Goal: Task Accomplishment & Management: Manage account settings

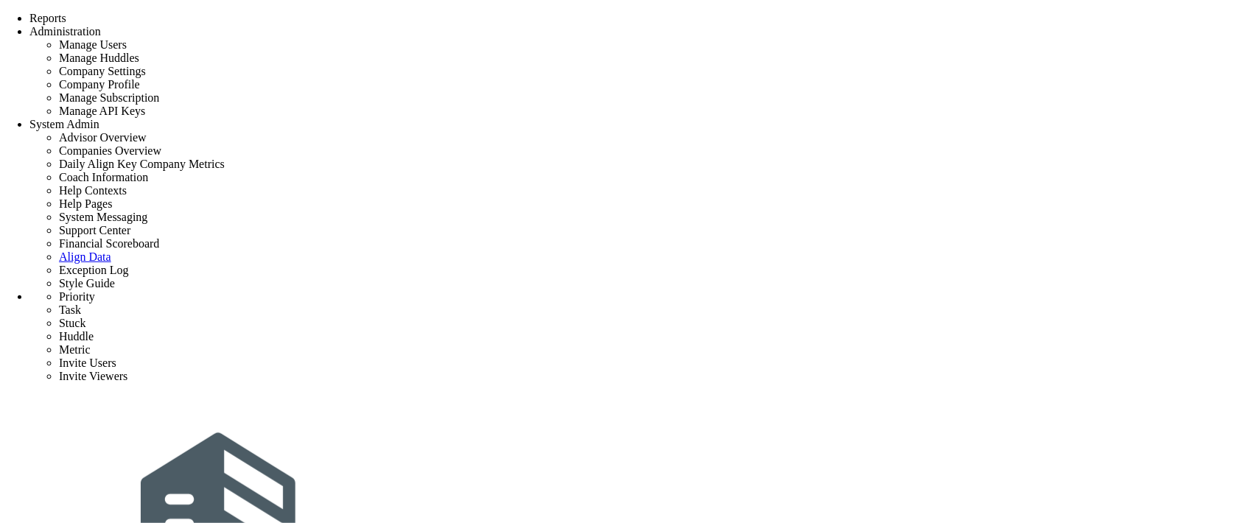
type input "Owner to identify key project stakeholders."
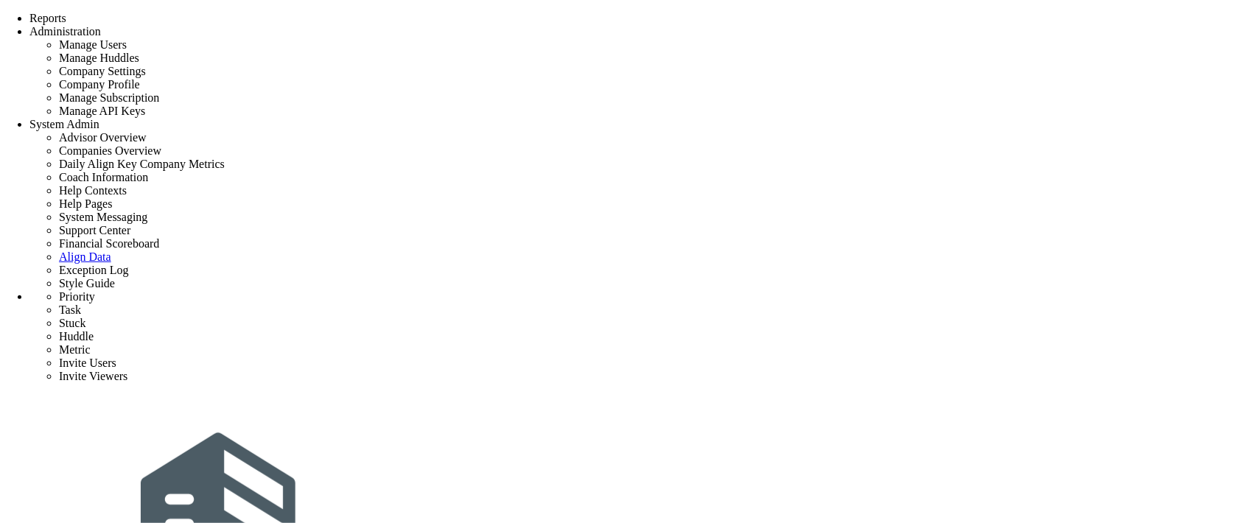
type input "9/2/2025"
type input "[PERSON_NAME]"
type input "Initial Phase - Exp Project"
type input "Exp Project"
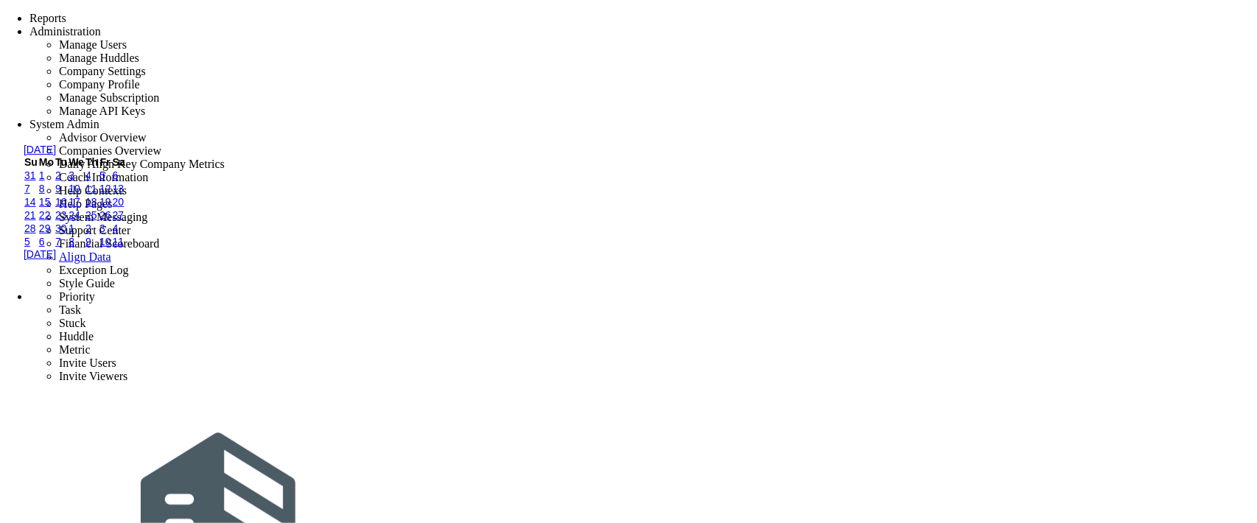
click at [74, 181] on link "3" at bounding box center [72, 175] width 6 height 12
type input "[DATE]"
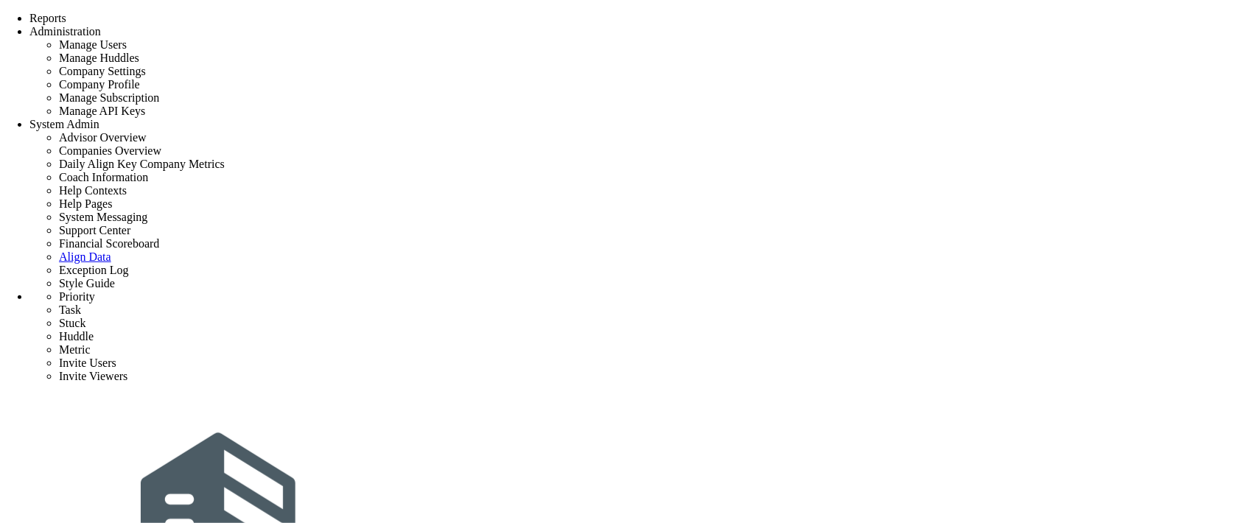
type input "Initial Phase - Exp Project"
type input "0"
type input "1"
type input "12"
radio input "true"
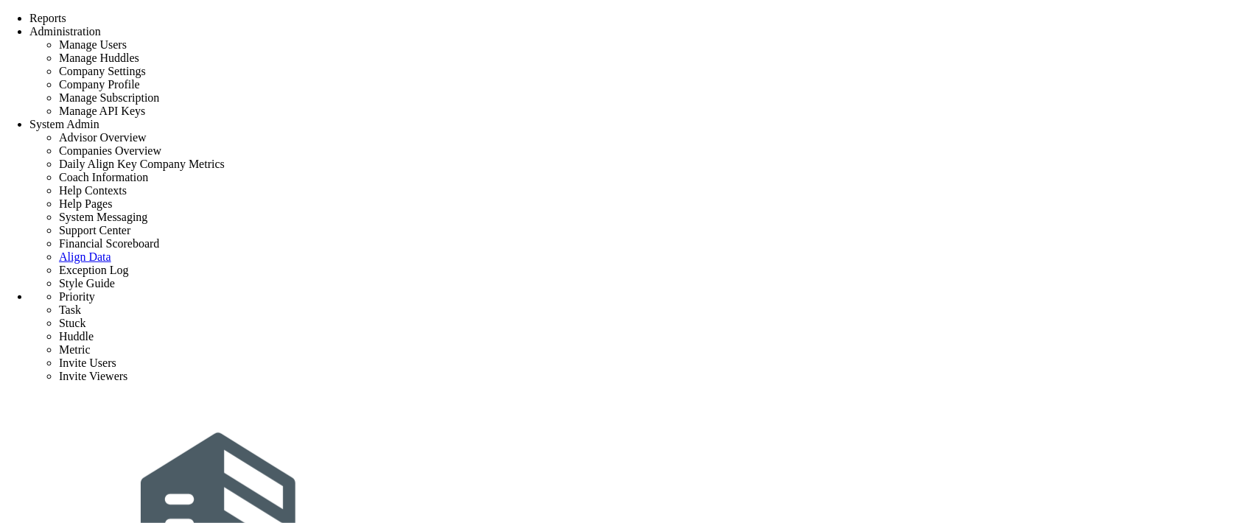
type input "[PERSON_NAME]"
type input "0"
type input "1"
type input "12"
radio input "true"
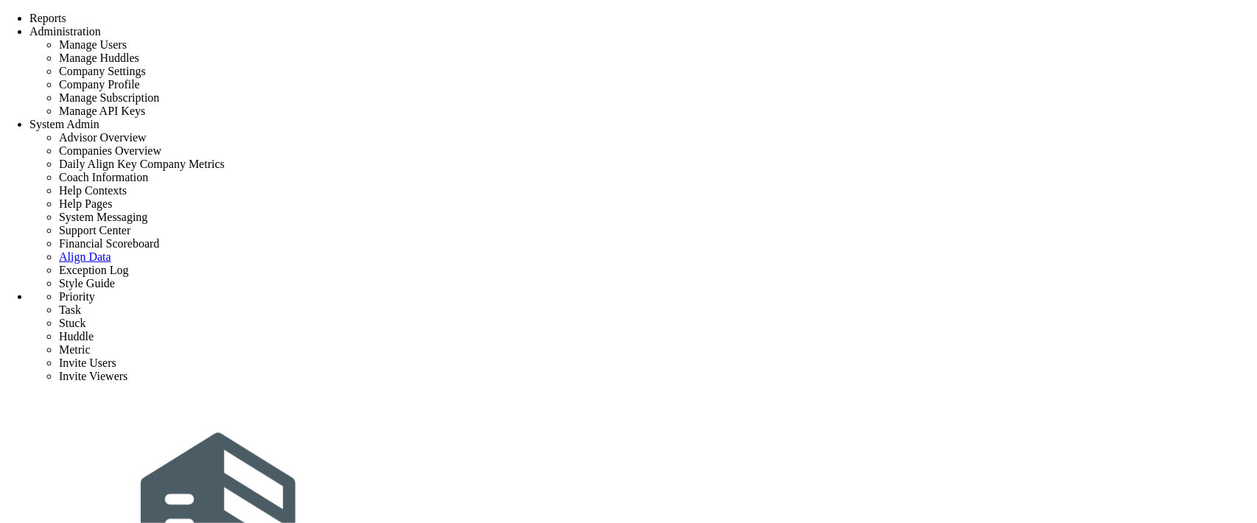
scroll to position [245, 0]
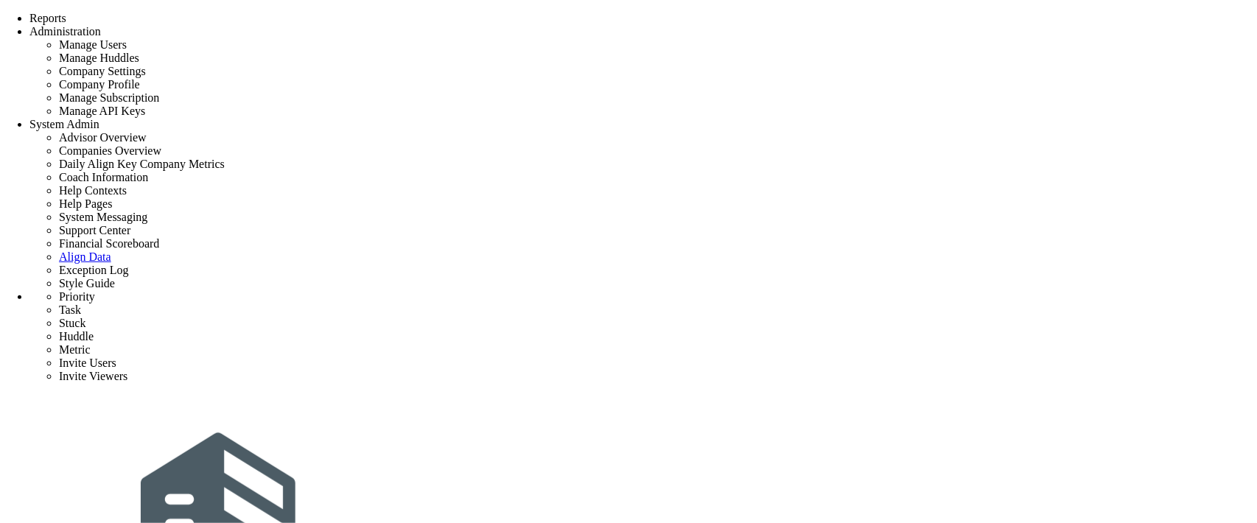
scroll to position [491, 0]
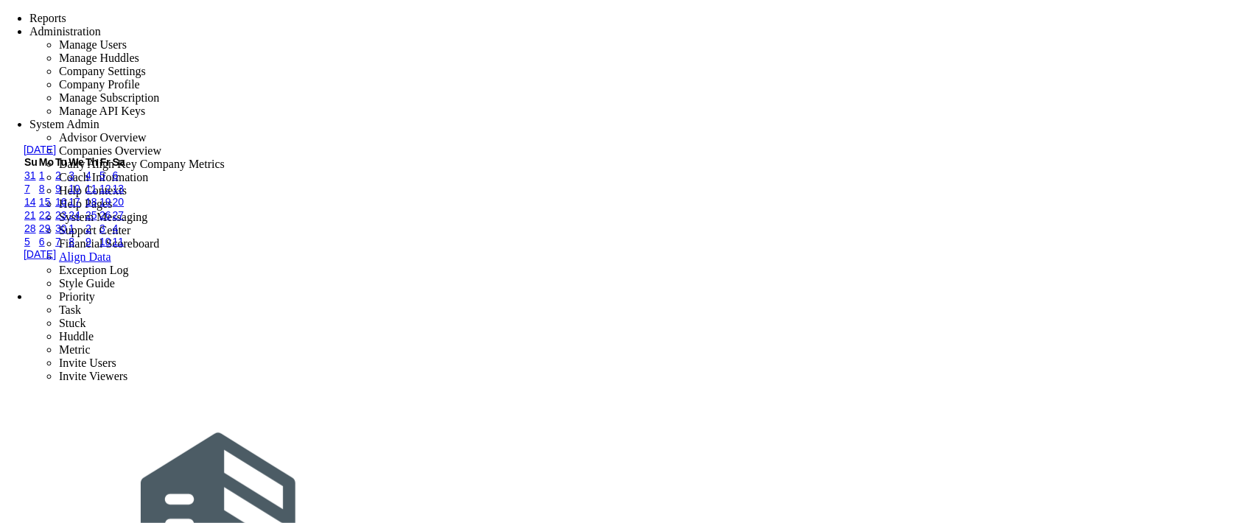
click at [30, 195] on link "7" at bounding box center [27, 189] width 6 height 12
type input "[DATE]"
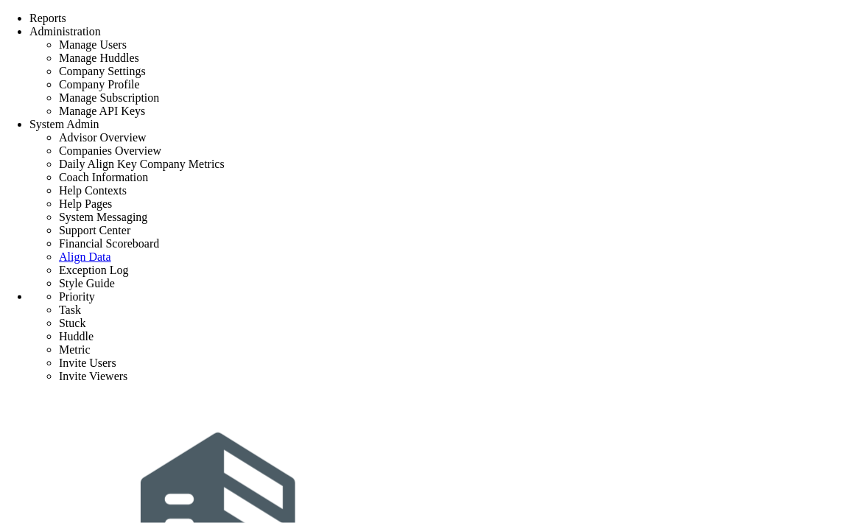
type input "priority 1"
type input "0"
type input "1"
type input "4"
radio input "true"
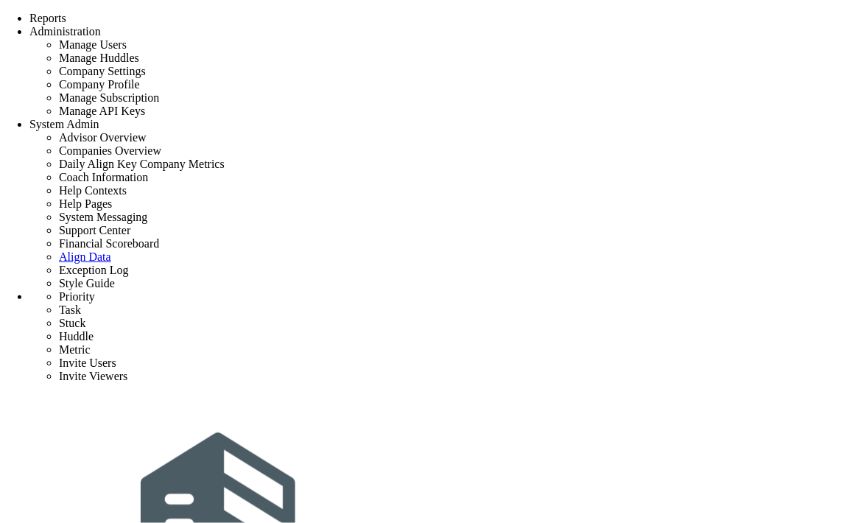
type input "[PERSON_NAME]"
type input "0"
type input "1"
type input "4"
radio input "true"
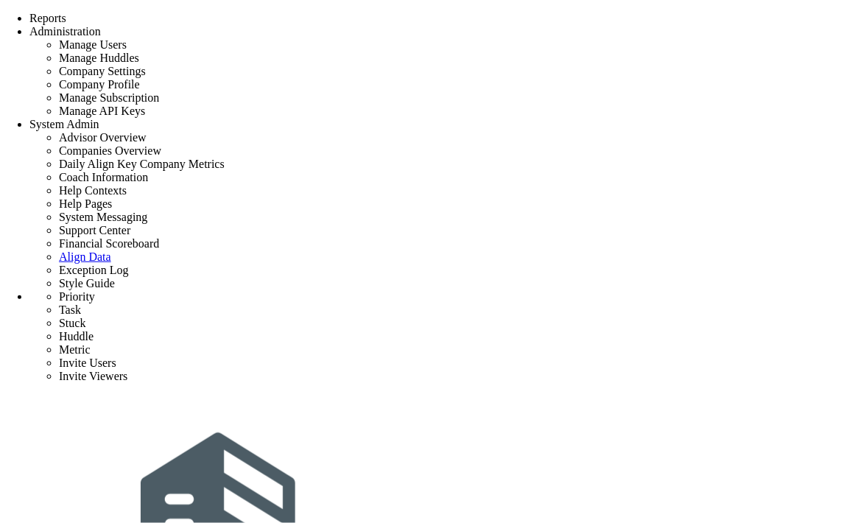
scroll to position [295, 0]
type input "task3"
type input "9/2/2025"
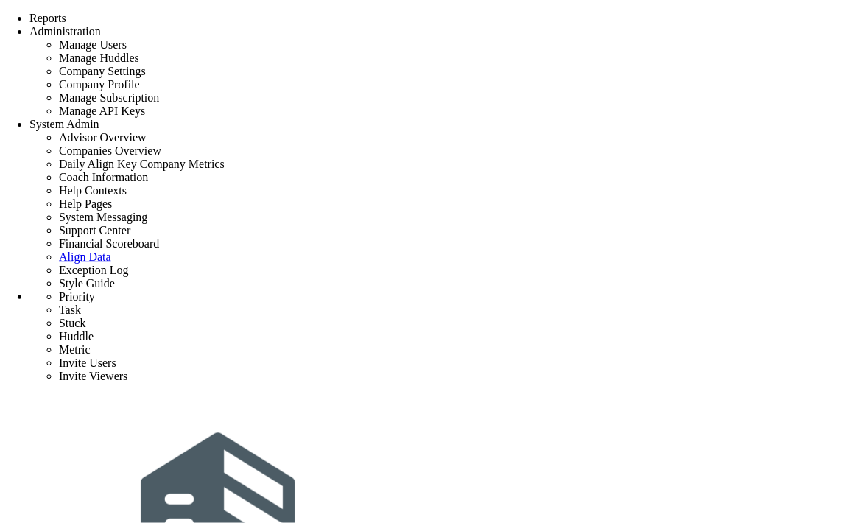
type input "[PERSON_NAME]"
type input "priority 1"
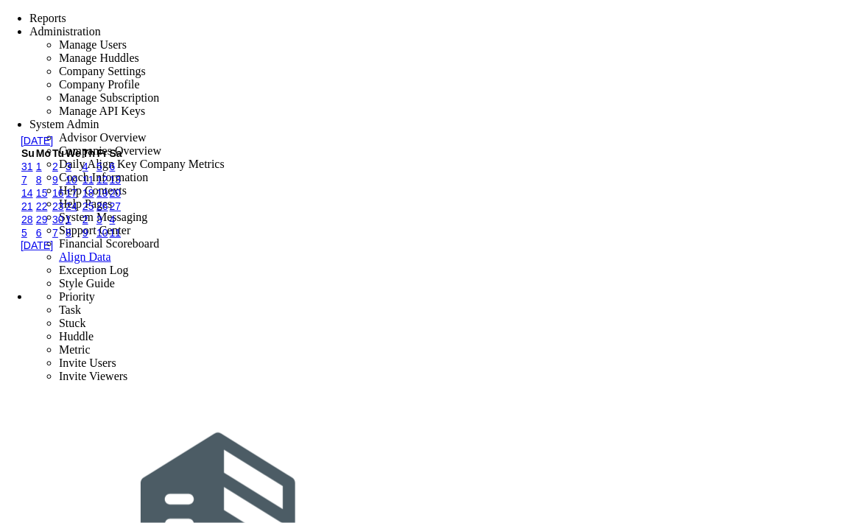
click at [42, 172] on link "1" at bounding box center [39, 167] width 6 height 12
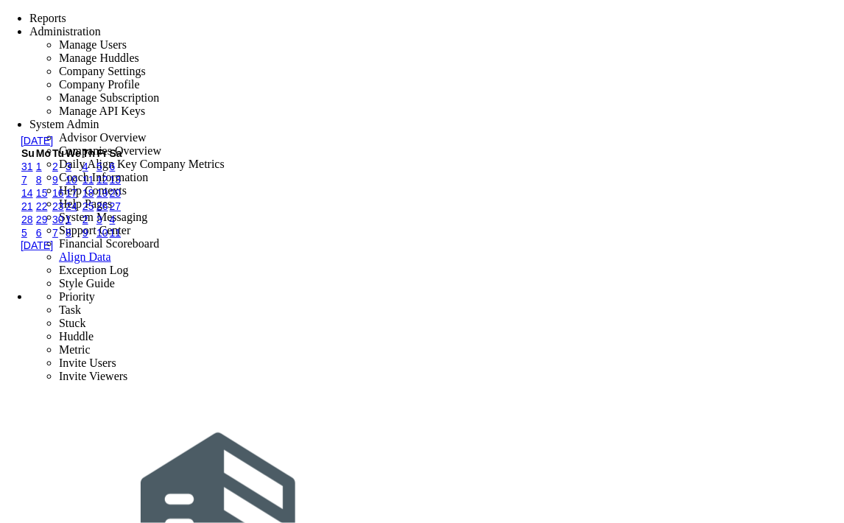
click at [88, 172] on link "4" at bounding box center [86, 167] width 6 height 12
type input "[DATE]"
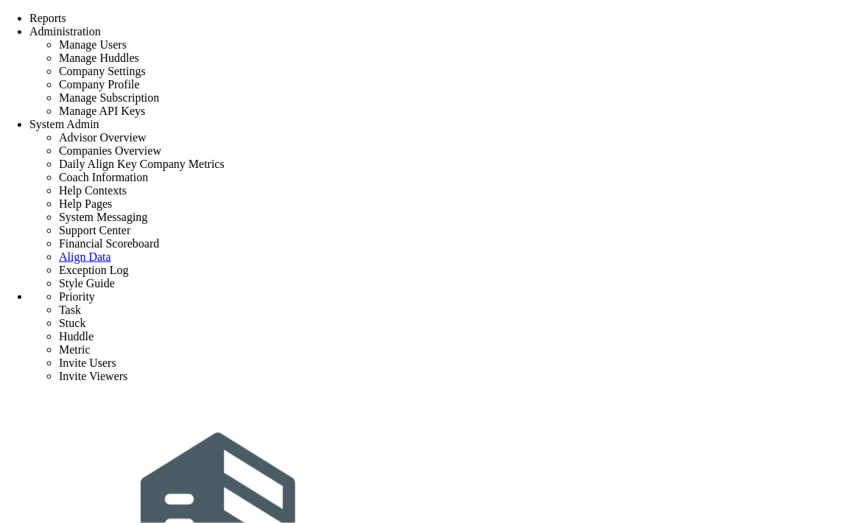
type input "task4"
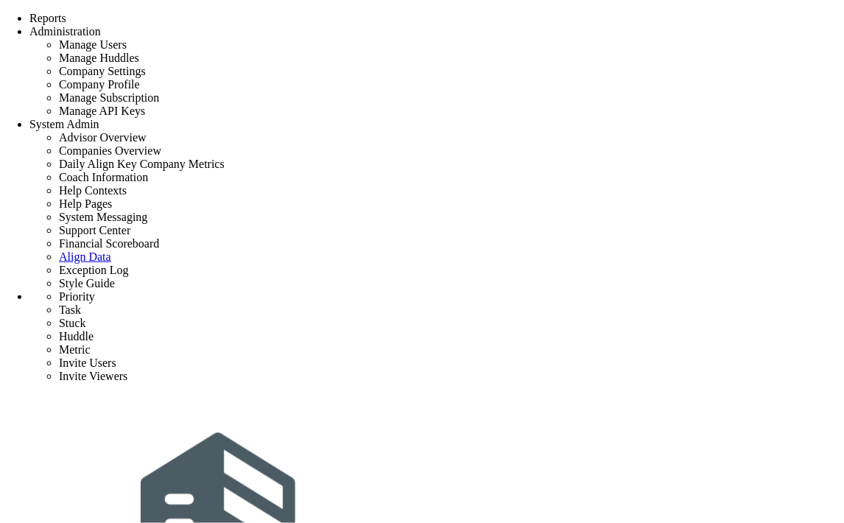
type input "[DATE]"
type input "[PERSON_NAME]"
type input "priority 1"
checkbox input "true"
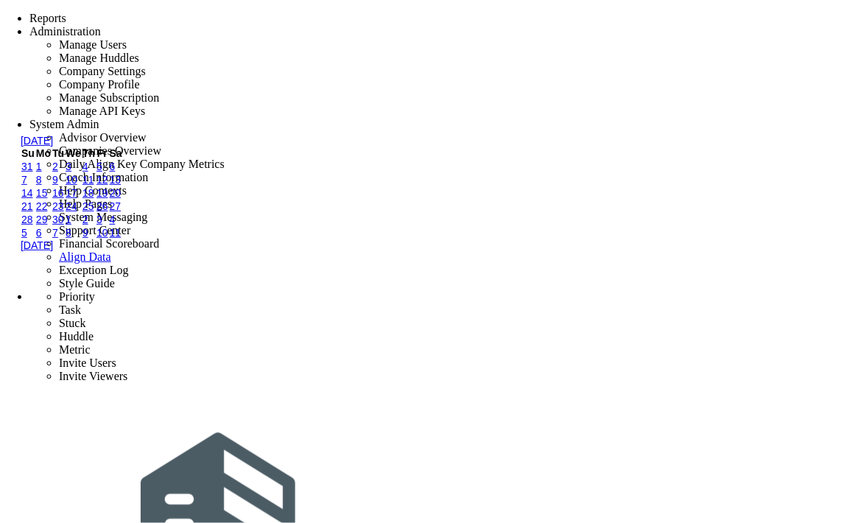
click at [102, 172] on link "5" at bounding box center [100, 167] width 6 height 12
type input "9/5/2025"
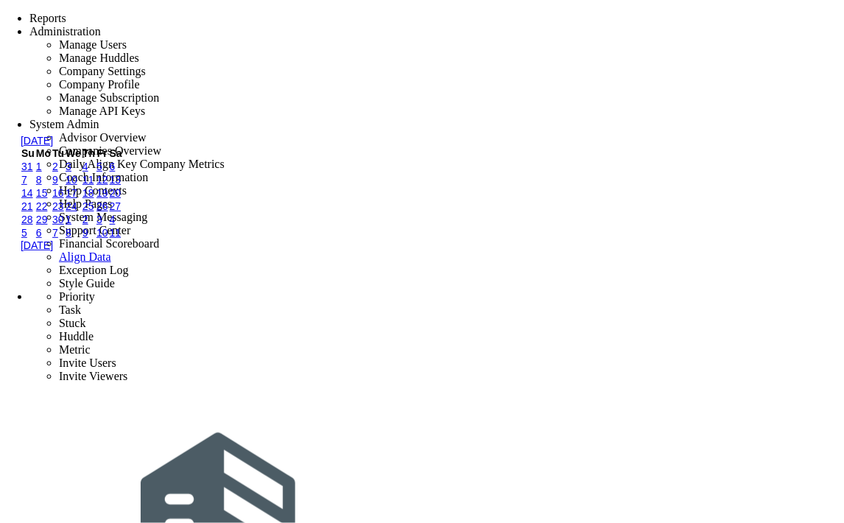
click at [27, 186] on link "7" at bounding box center [24, 180] width 6 height 12
type input "[DATE]"
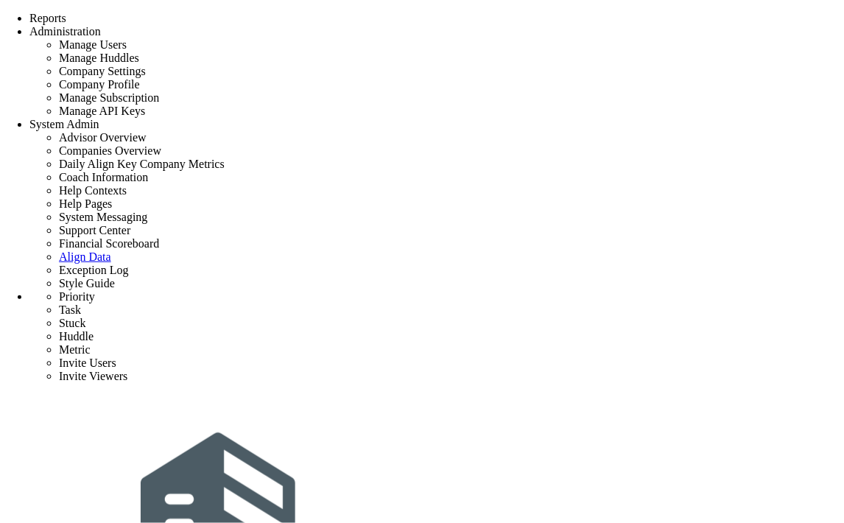
type input "task3"
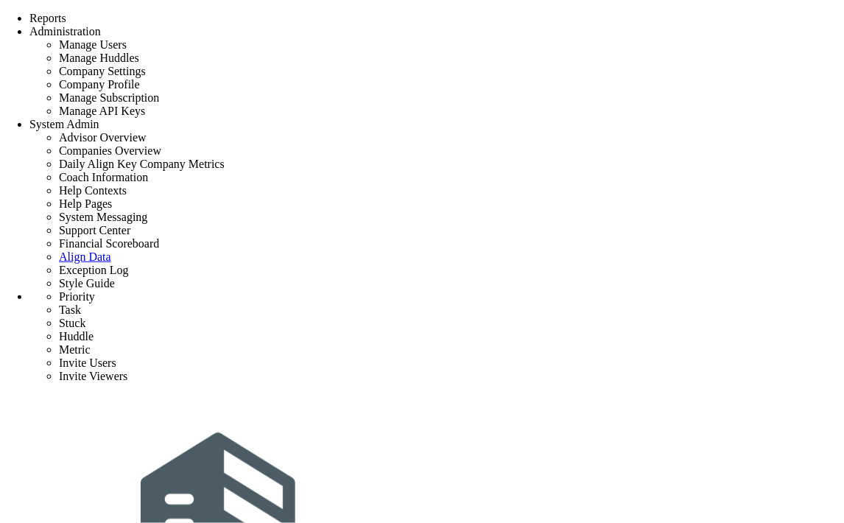
type input "[DATE]"
type input "[PERSON_NAME]"
type input "priority 1"
type input "task1"
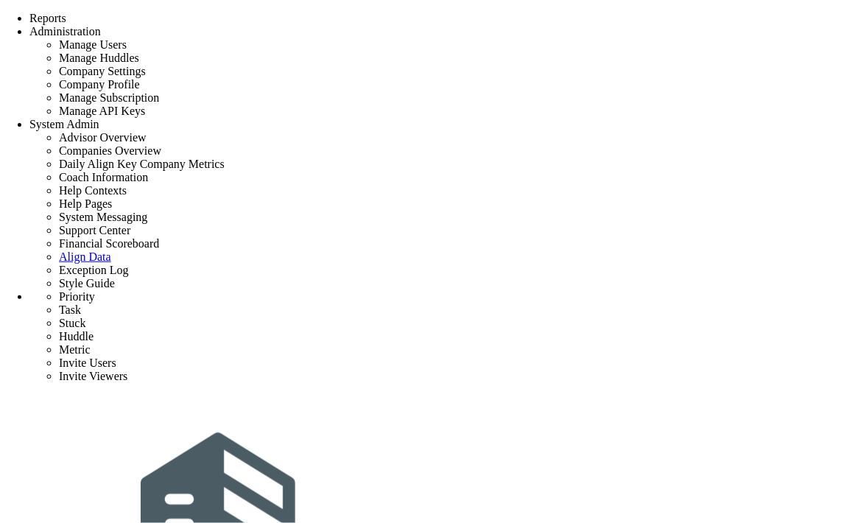
type input "task2"
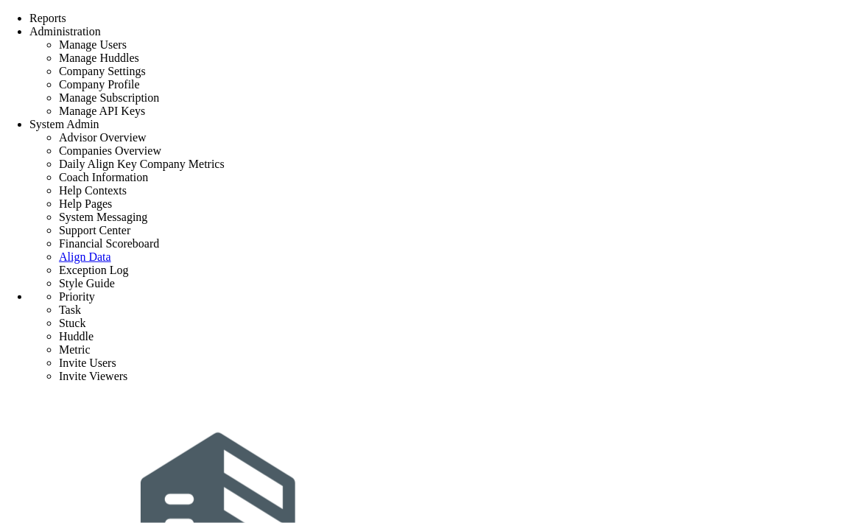
type input "task0"
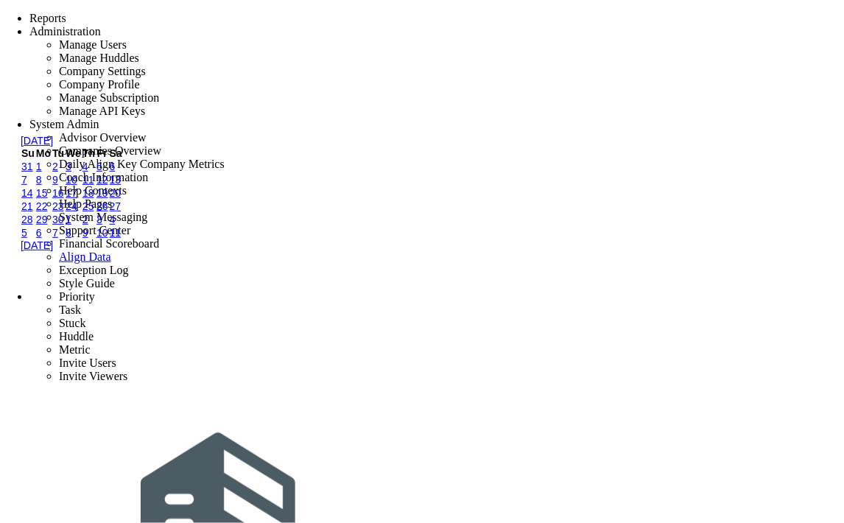
click at [71, 172] on link "3" at bounding box center [69, 167] width 6 height 12
type input "[DATE]"
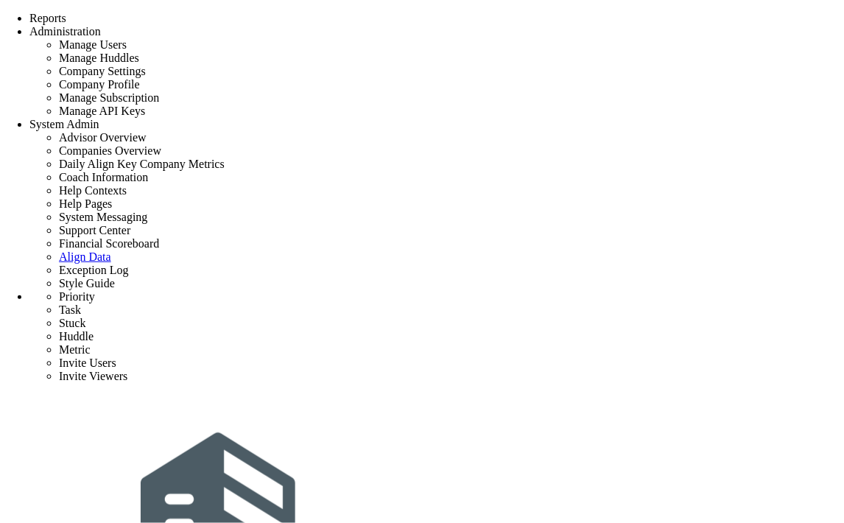
checkbox input "true"
checkbox input "false"
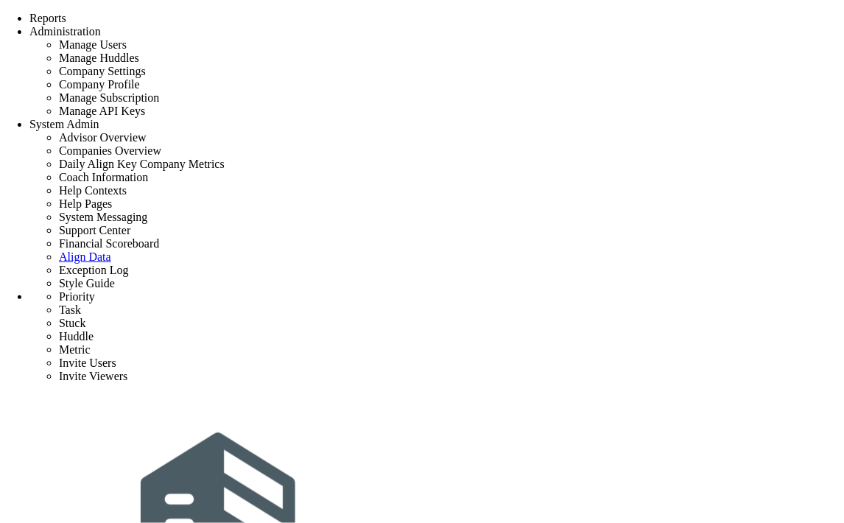
type input "task3"
type input "task 2"
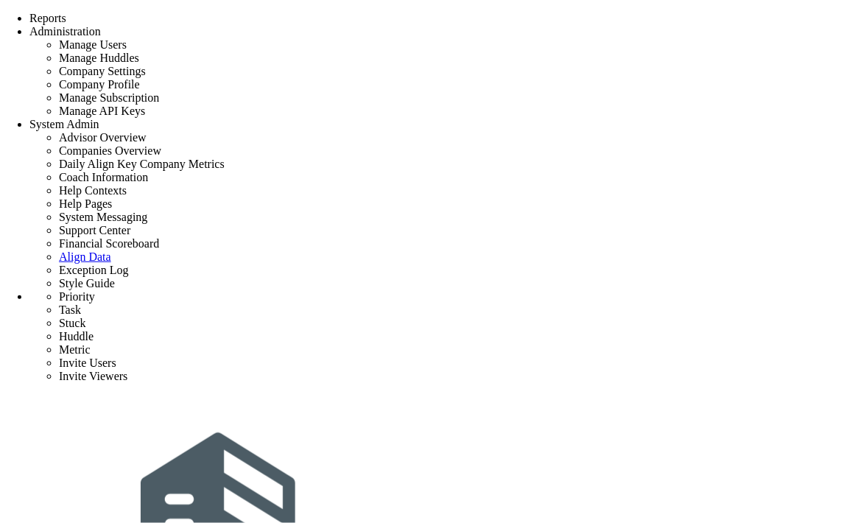
type input "[DATE]"
type input "[PERSON_NAME]"
type input "priority 1"
type input "task4"
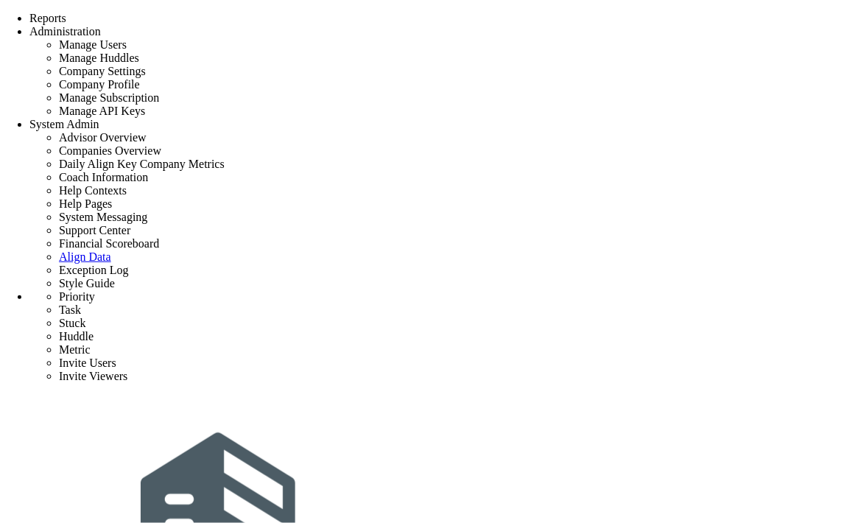
type input "task1"
type input "[DATE]"
type input "[PERSON_NAME]"
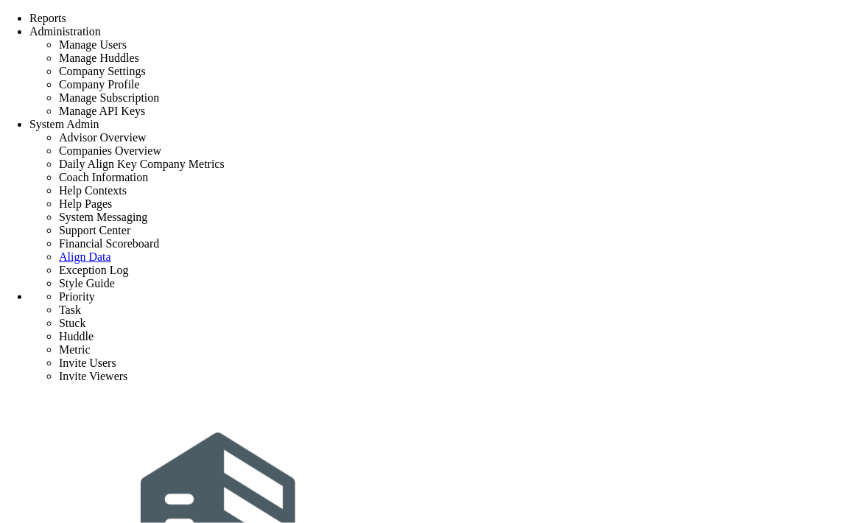
type input "priority 1"
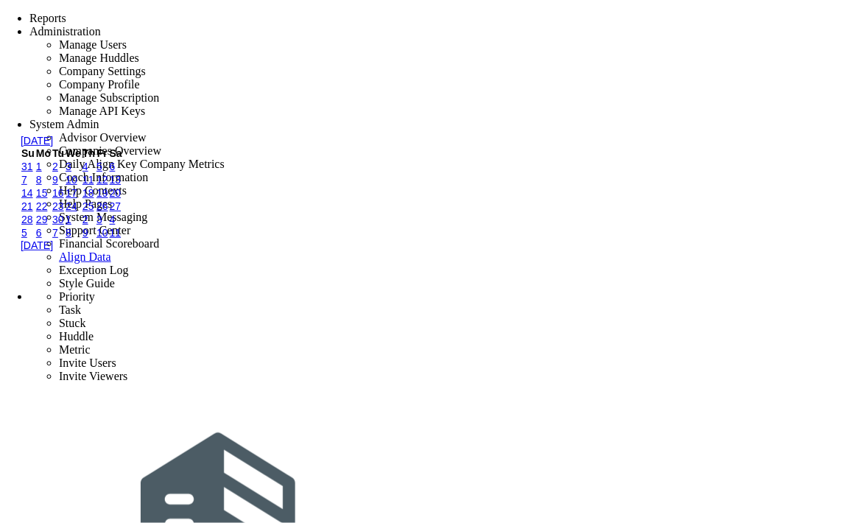
click at [102, 172] on link "5" at bounding box center [100, 167] width 6 height 12
type input "9/5/2025"
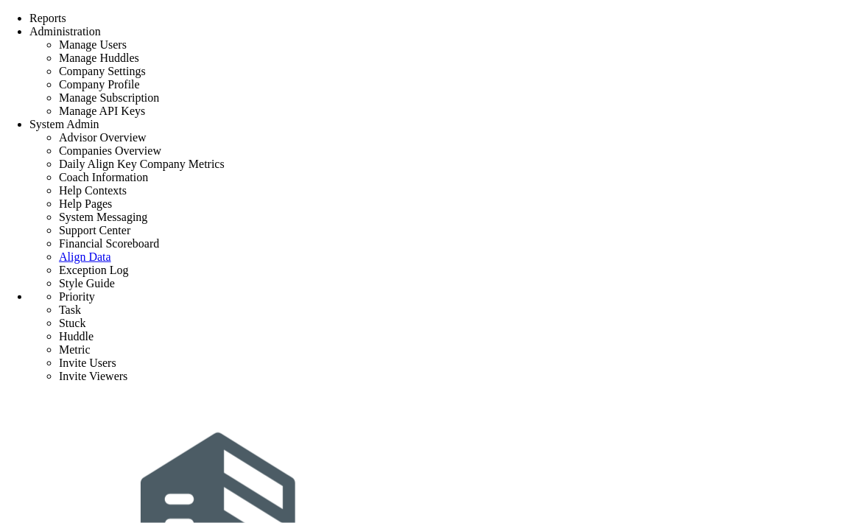
type input "task2"
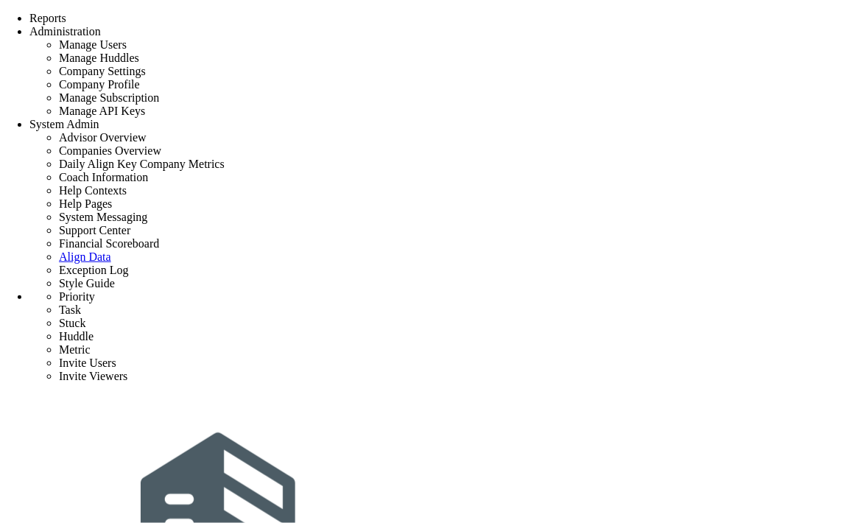
type input "9/5/2025"
type input "[PERSON_NAME]"
type input "priority 1"
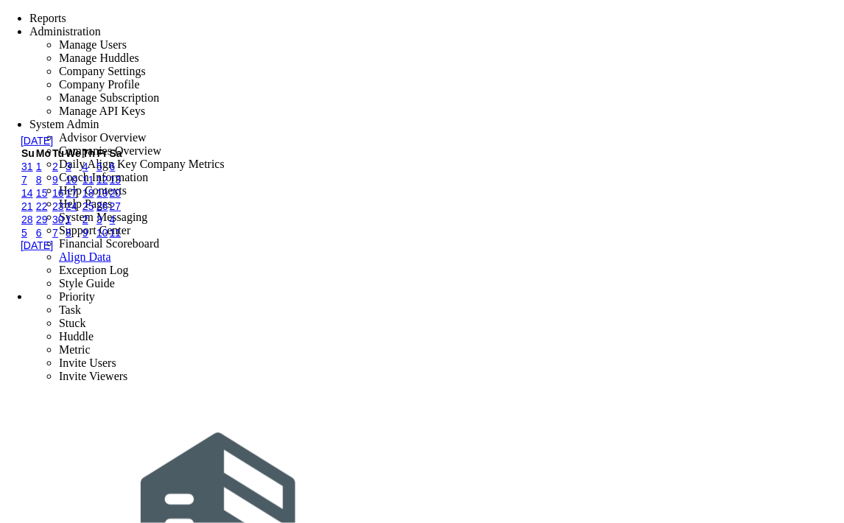
click at [88, 172] on link "4" at bounding box center [86, 167] width 6 height 12
type input "[DATE]"
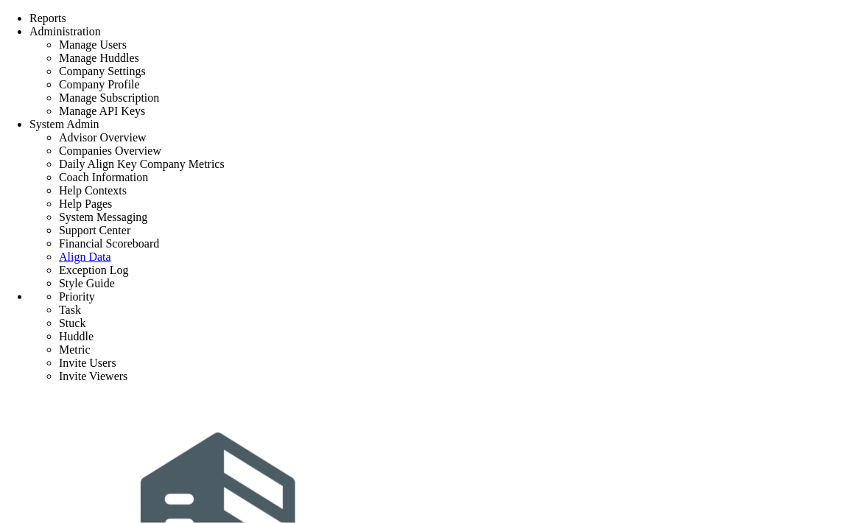
type input "task1"
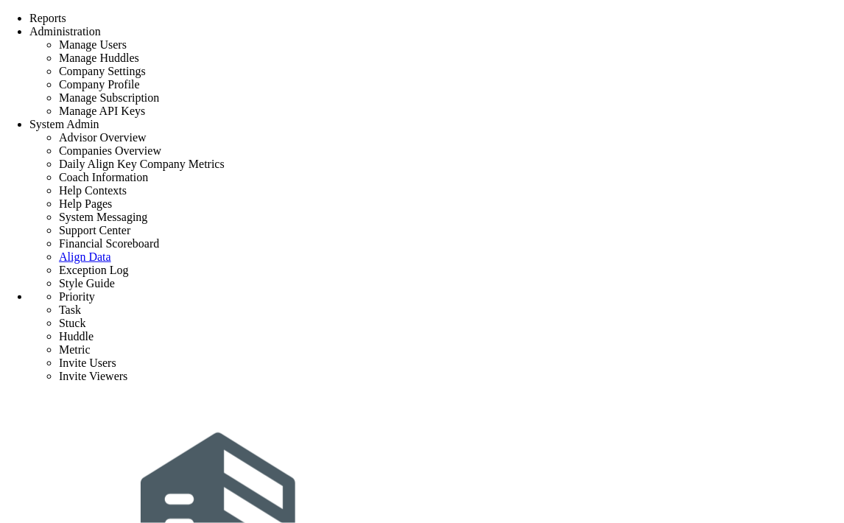
type input "[DATE]"
type input "[PERSON_NAME]"
type input "priority 1"
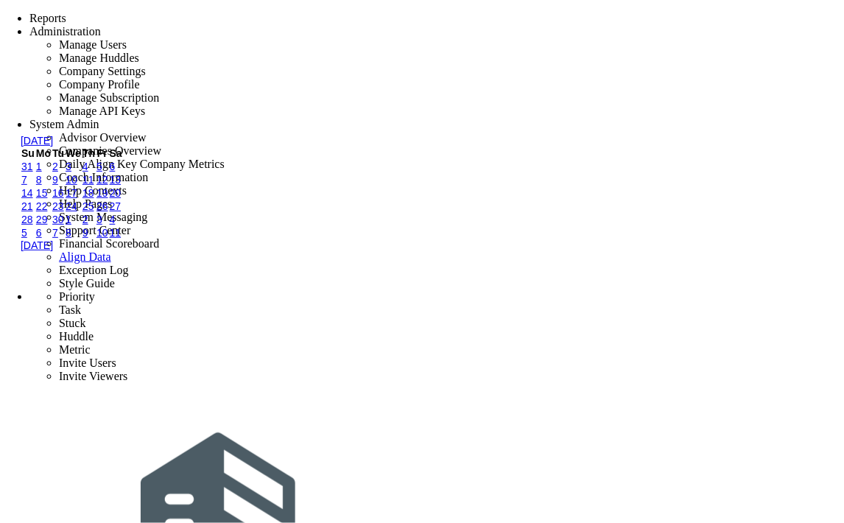
click at [88, 172] on link "4" at bounding box center [86, 167] width 6 height 12
type input "[DATE]"
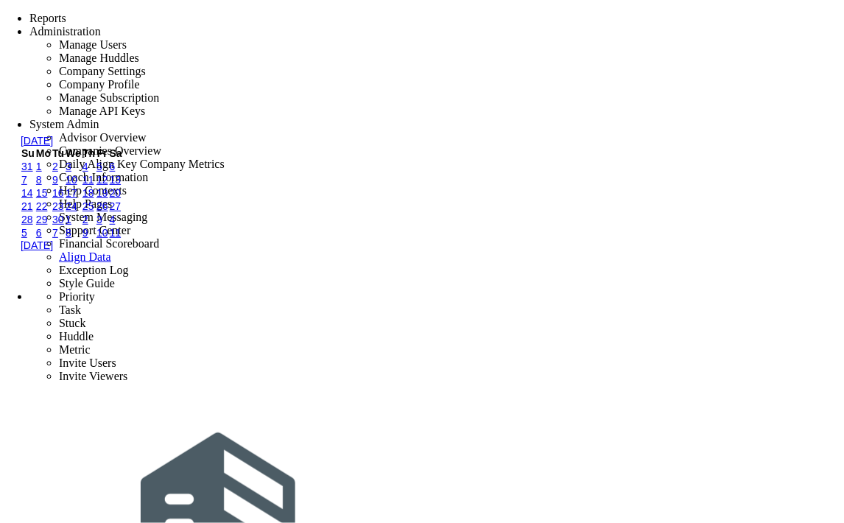
click at [27, 186] on link "7" at bounding box center [24, 180] width 6 height 12
type input "[DATE]"
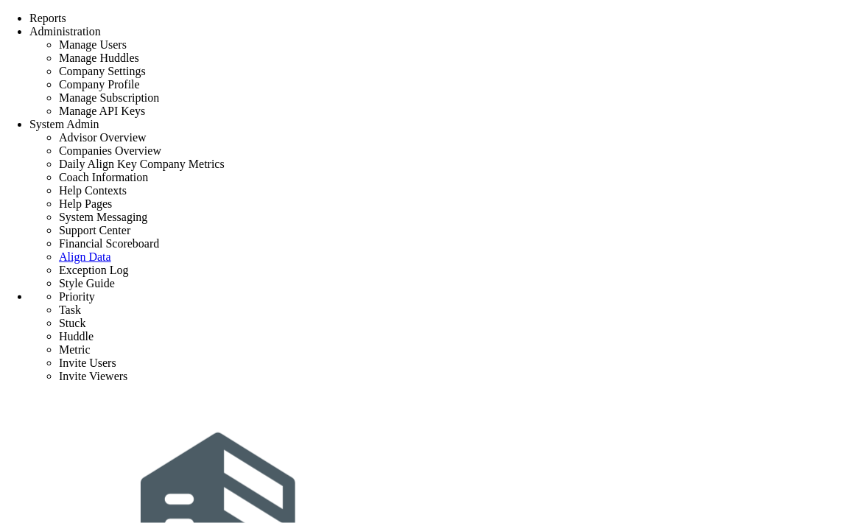
type input "task1"
type input "[DATE]"
type input "[PERSON_NAME]"
type input "priority 1"
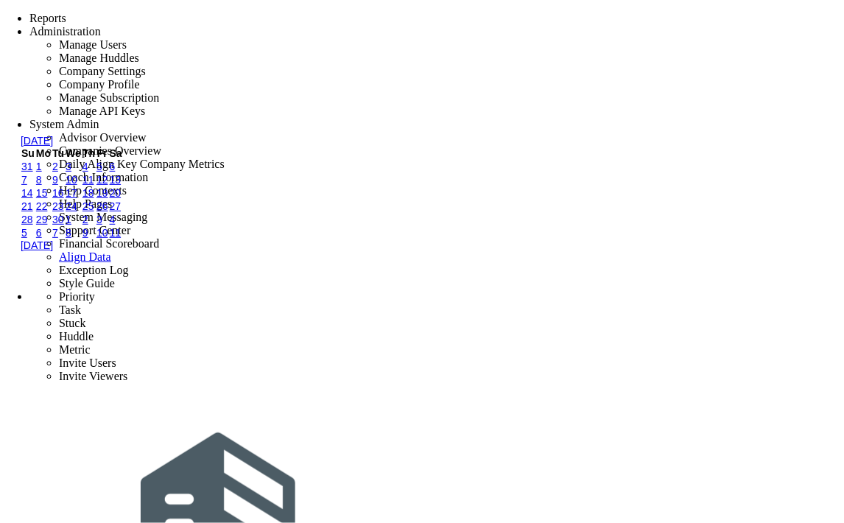
click at [88, 172] on link "4" at bounding box center [86, 167] width 6 height 12
type input "[DATE]"
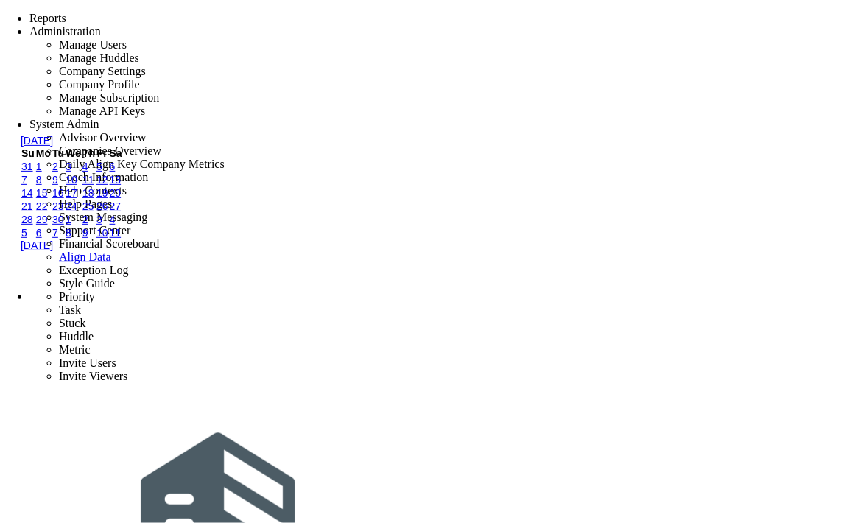
click at [27, 186] on link "7" at bounding box center [24, 180] width 6 height 12
type input "[DATE]"
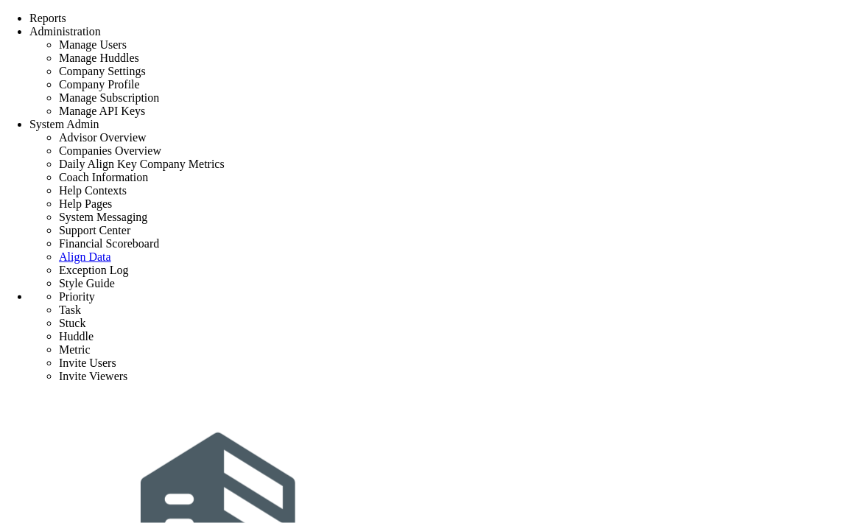
type input "priority 1"
type input "0"
type input "1"
type input "5"
radio input "true"
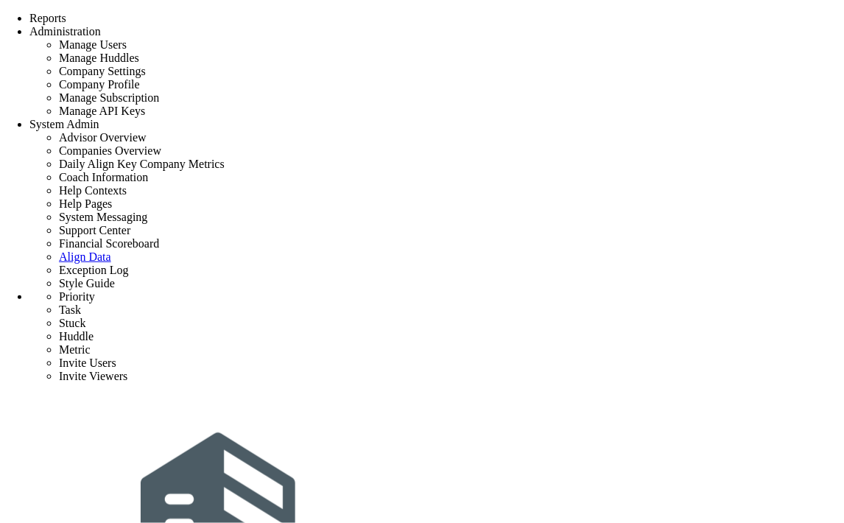
type input "[PERSON_NAME]"
type input "0"
type input "1"
type input "5"
radio input "true"
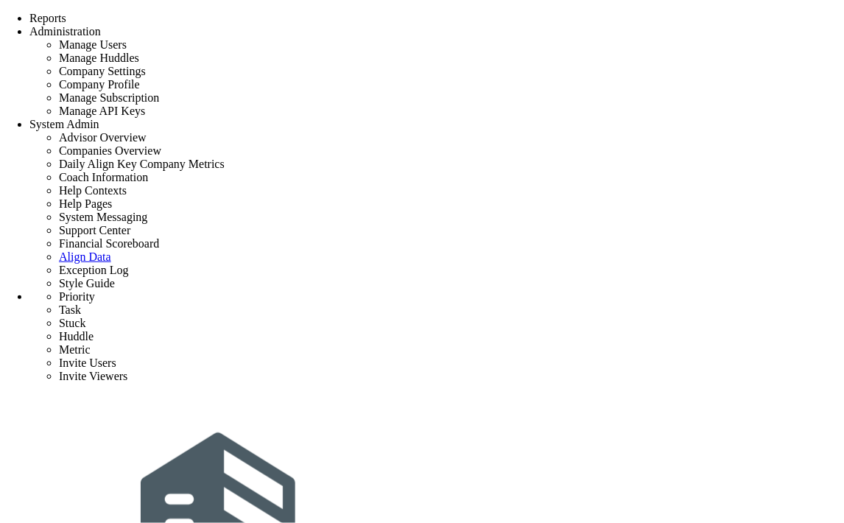
scroll to position [245, 0]
type input "task2"
type input "[DATE]"
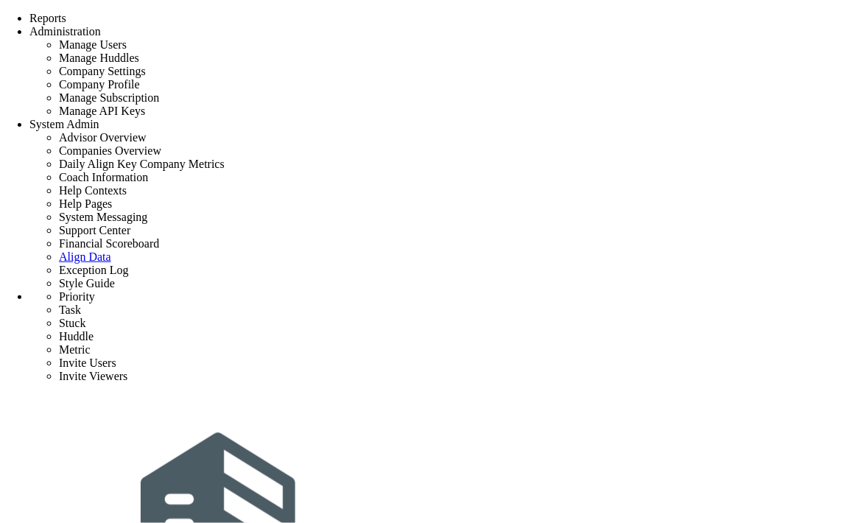
type input "[PERSON_NAME]"
type input "priority 1"
